Goal: Information Seeking & Learning: Learn about a topic

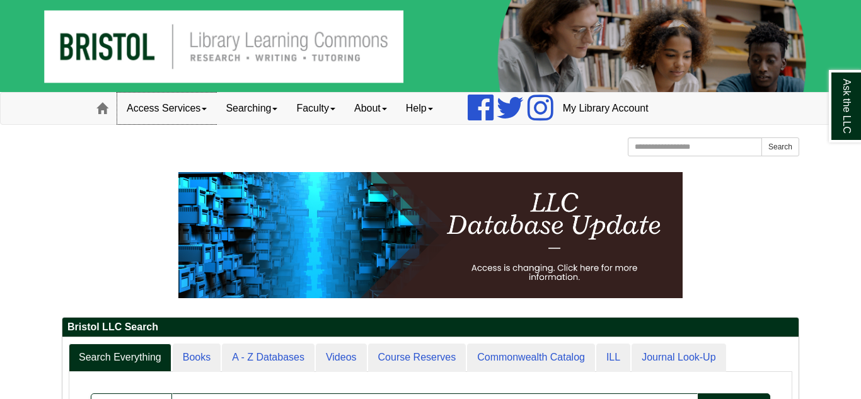
click at [170, 111] on link "Access Services" at bounding box center [166, 109] width 99 height 32
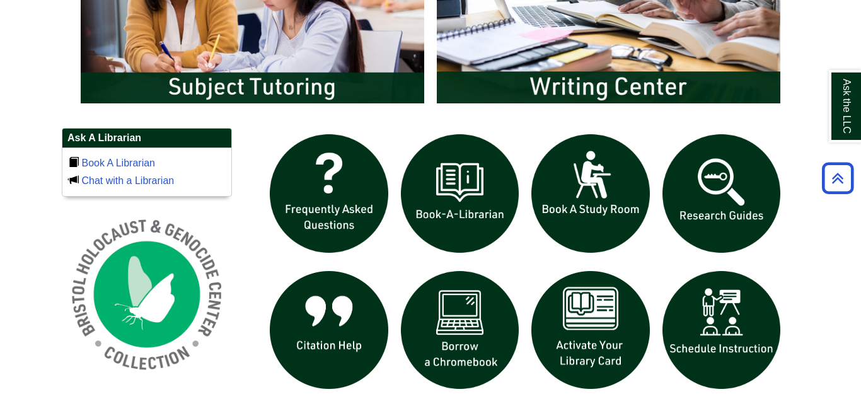
scroll to position [774, 0]
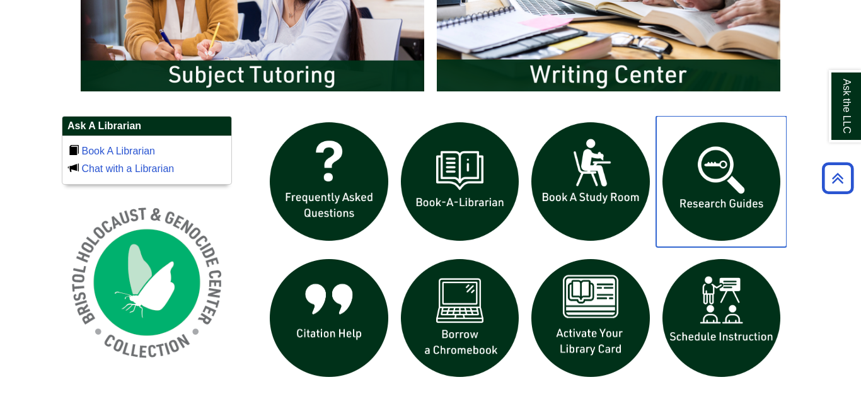
click at [747, 167] on img "slideshow" at bounding box center [721, 181] width 131 height 131
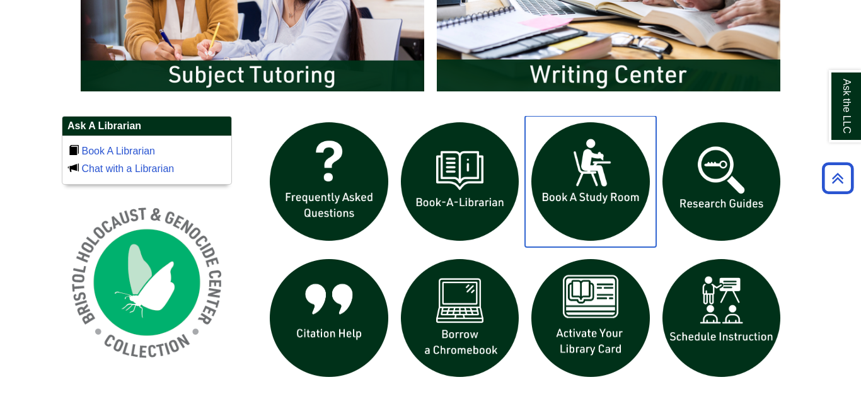
click at [587, 172] on img "slideshow" at bounding box center [590, 181] width 131 height 131
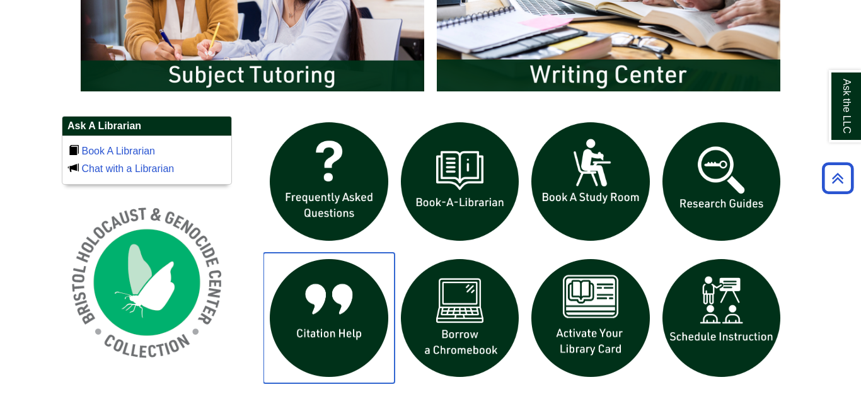
click at [346, 333] on img "slideshow" at bounding box center [329, 318] width 131 height 131
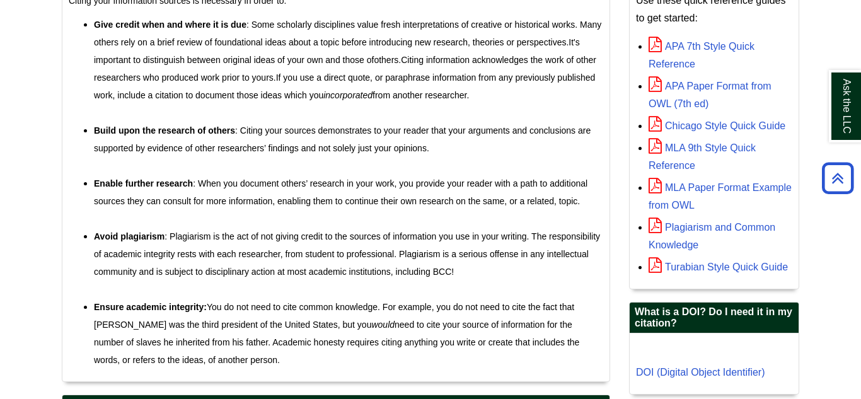
scroll to position [410, 0]
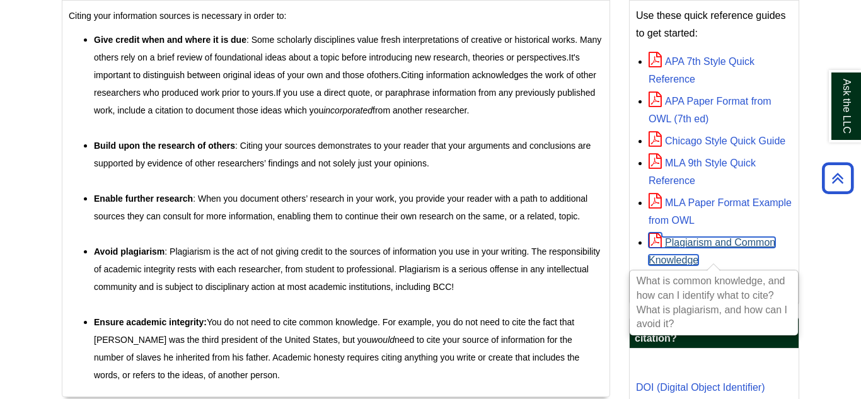
click at [695, 245] on link "Plagiarism and Common Knowledge" at bounding box center [712, 251] width 127 height 28
